Goal: Check status: Check status

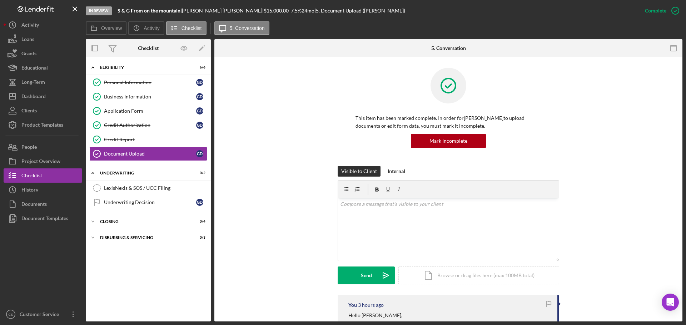
click at [259, 121] on div "This item has been marked complete. In order for [PERSON_NAME] to upload docume…" at bounding box center [448, 117] width 446 height 98
click at [42, 96] on div "Dashboard" at bounding box center [33, 97] width 24 height 16
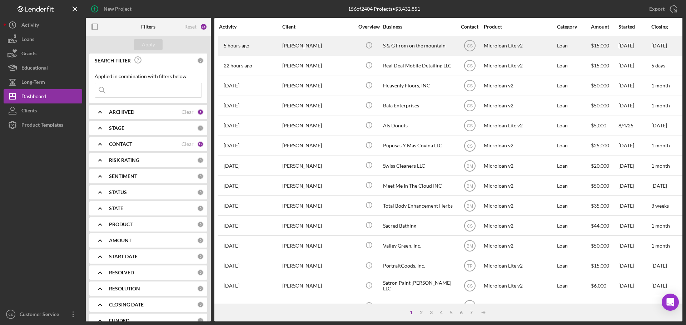
click at [334, 44] on div "[PERSON_NAME]" at bounding box center [317, 45] width 71 height 19
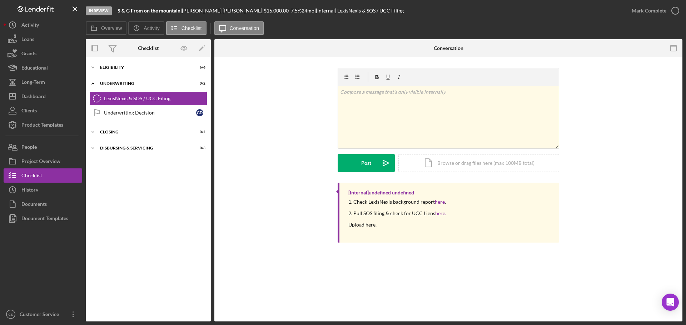
drag, startPoint x: 162, startPoint y: 234, endPoint x: 145, endPoint y: 209, distance: 29.8
click at [160, 230] on div "Icon/Expander Eligibility 6 / 6 Icon/Expander Underwriting 0 / 2 LexisNexis & S…" at bounding box center [148, 189] width 125 height 257
click at [39, 98] on div "Dashboard" at bounding box center [33, 97] width 24 height 16
